Goal: Check status

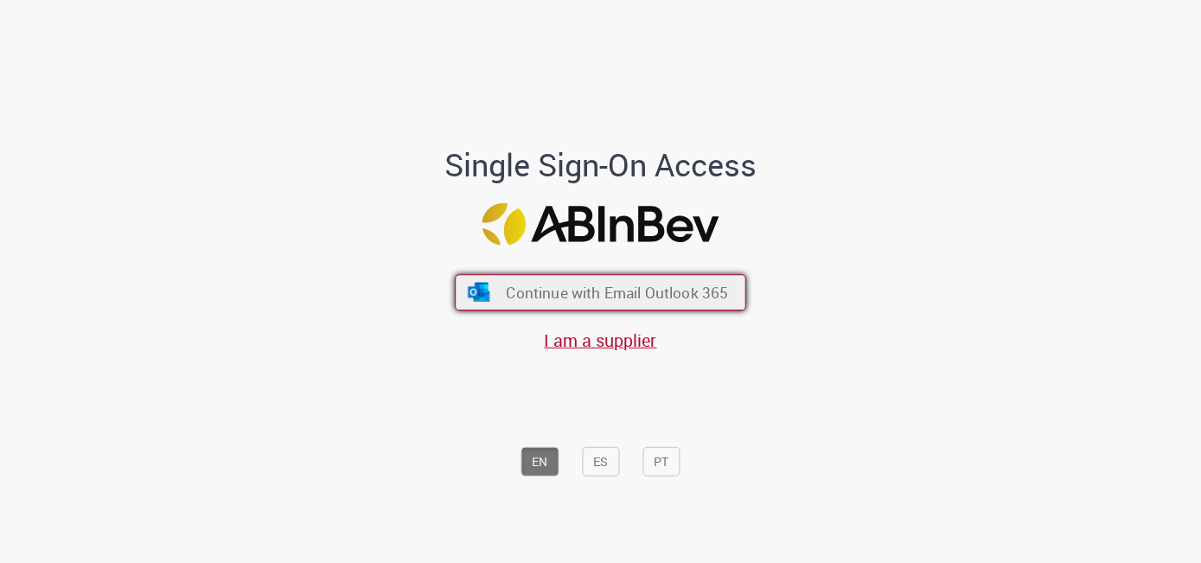
click at [601, 300] on span "Continue with Email Outlook 365" at bounding box center [617, 292] width 222 height 20
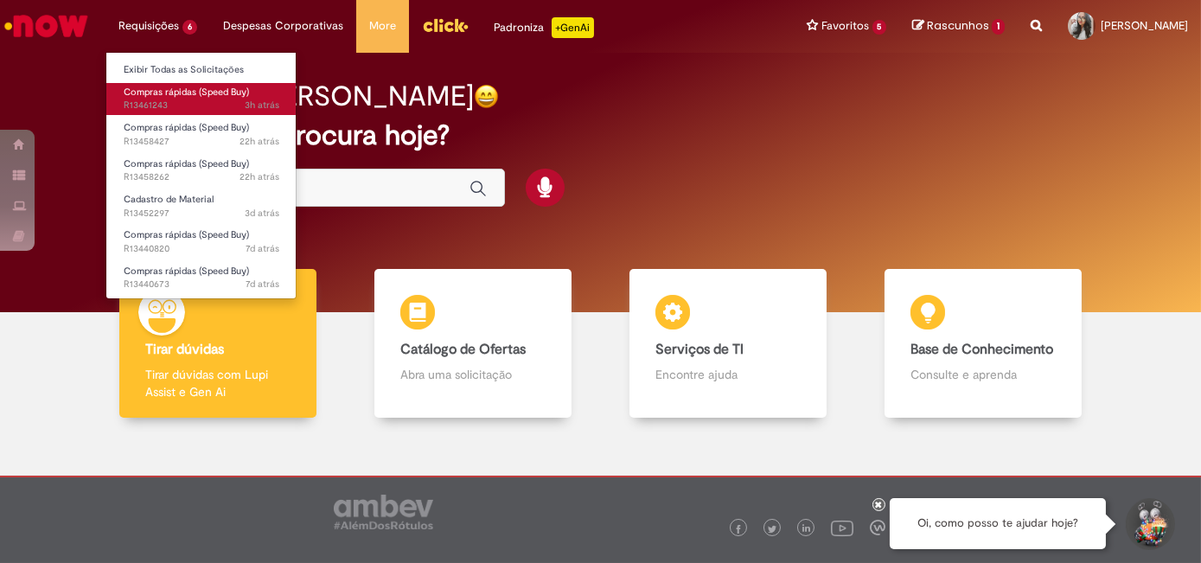
click at [177, 109] on span "3h atrás 3 horas atrás R13461243" at bounding box center [202, 106] width 156 height 14
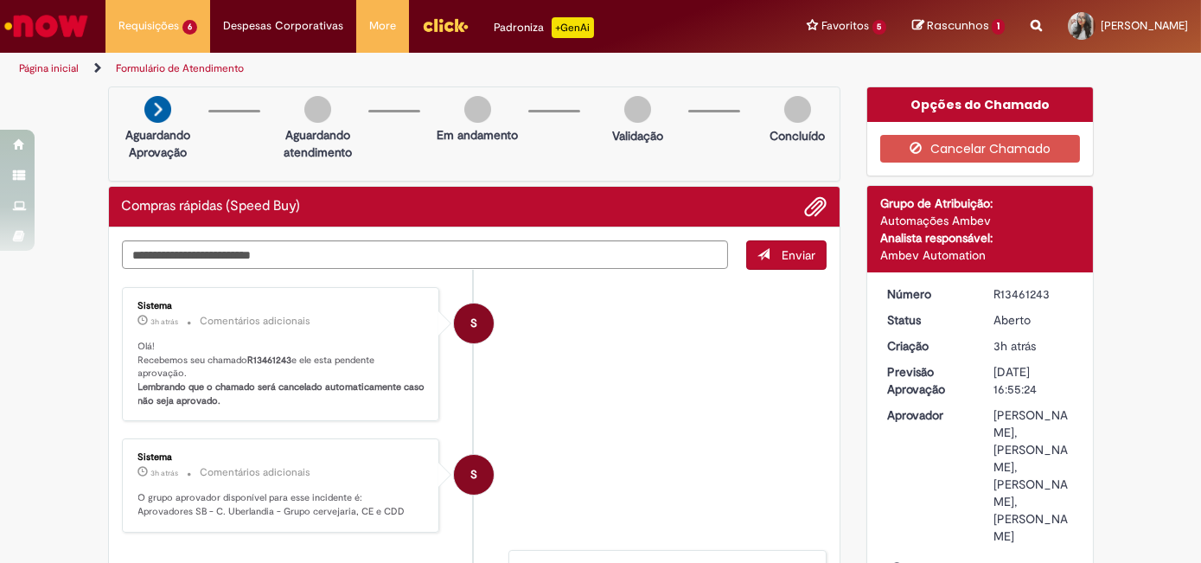
click at [78, 25] on img "Ir para a Homepage" at bounding box center [46, 26] width 89 height 35
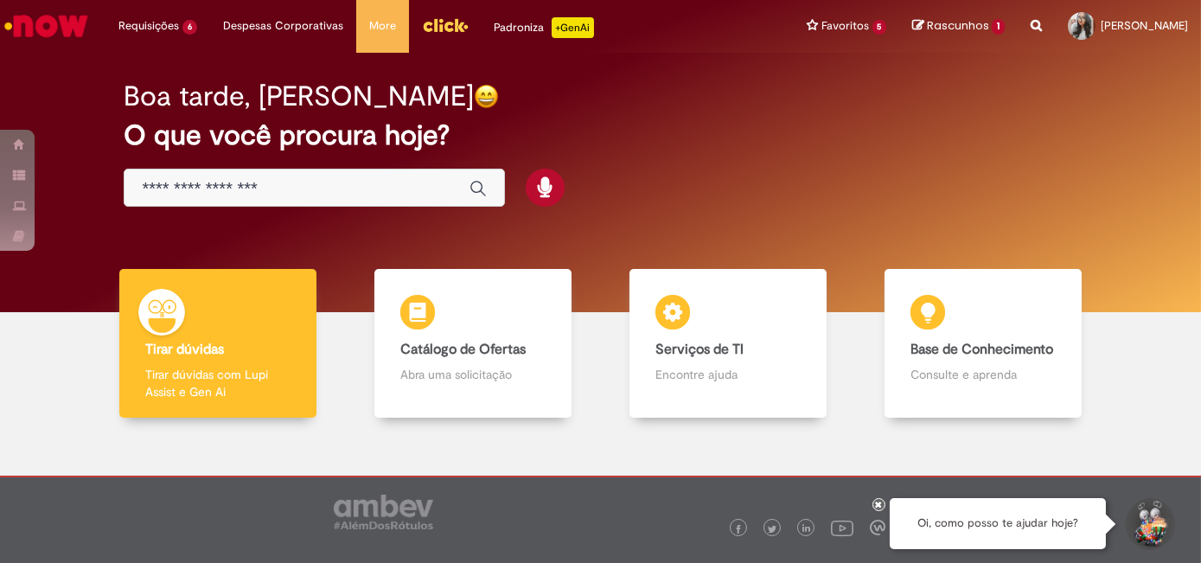
click at [877, 500] on icon at bounding box center [879, 504] width 7 height 9
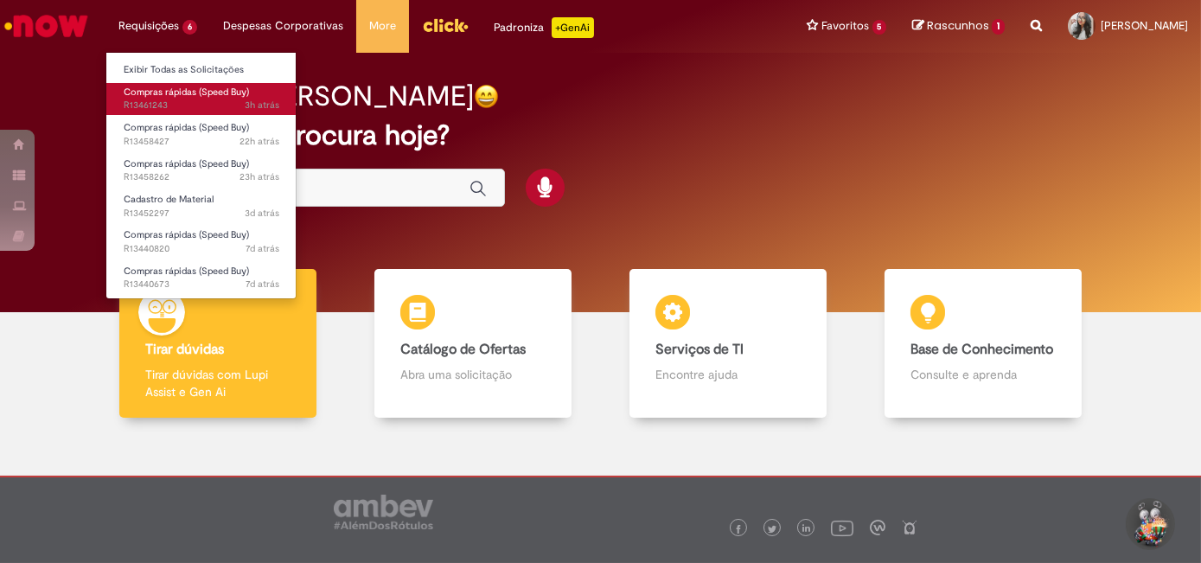
click at [187, 97] on span "Compras rápidas (Speed Buy)" at bounding box center [186, 92] width 125 height 13
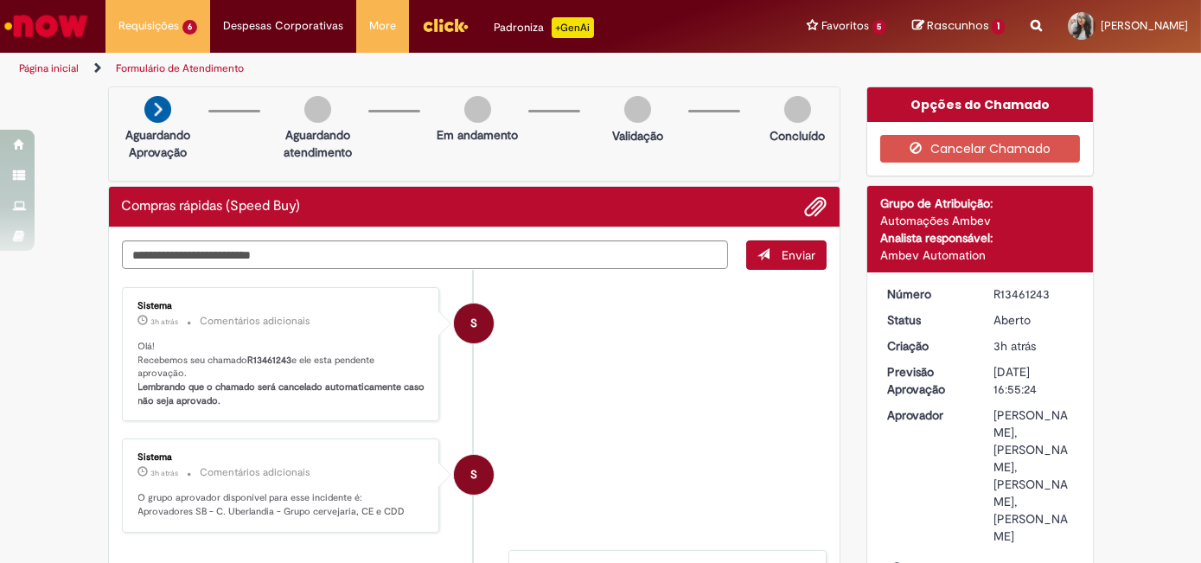
click at [78, 22] on img "Ir para a Homepage" at bounding box center [46, 26] width 89 height 35
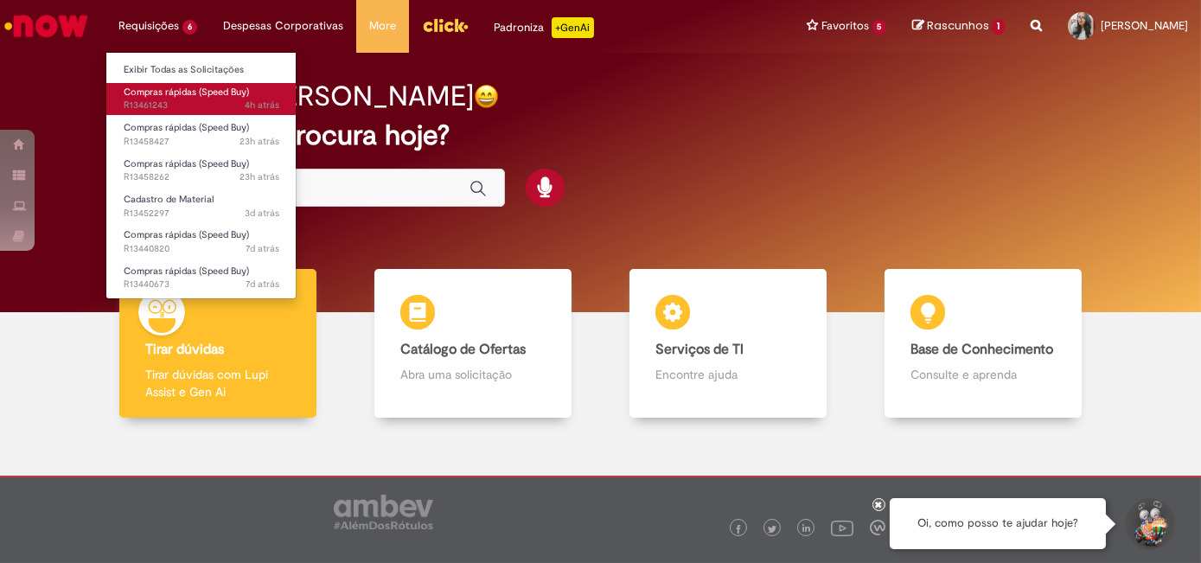
click at [202, 99] on span "4h atrás 4 horas atrás R13461243" at bounding box center [202, 106] width 156 height 14
